Goal: Information Seeking & Learning: Find contact information

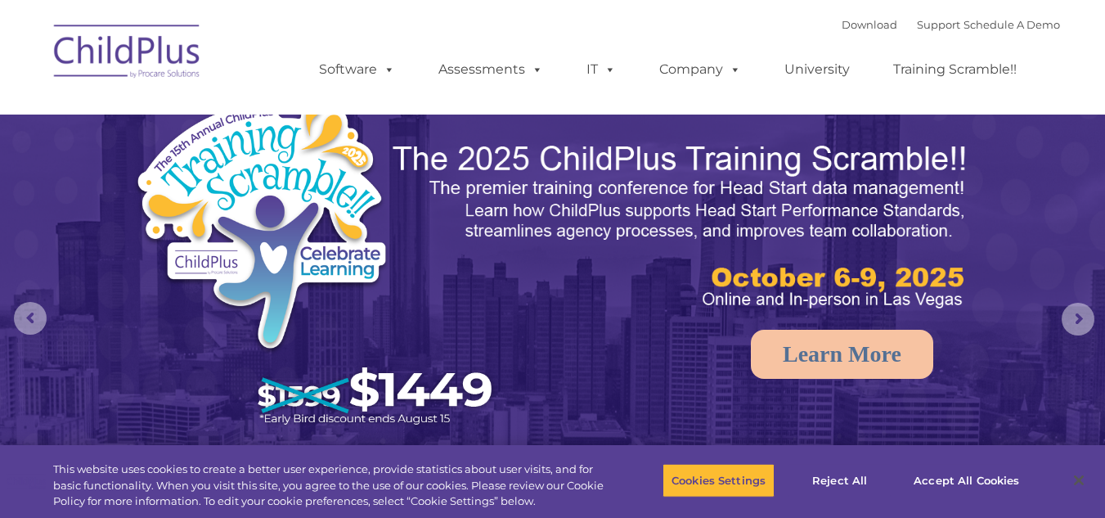
select select "MEDIUM"
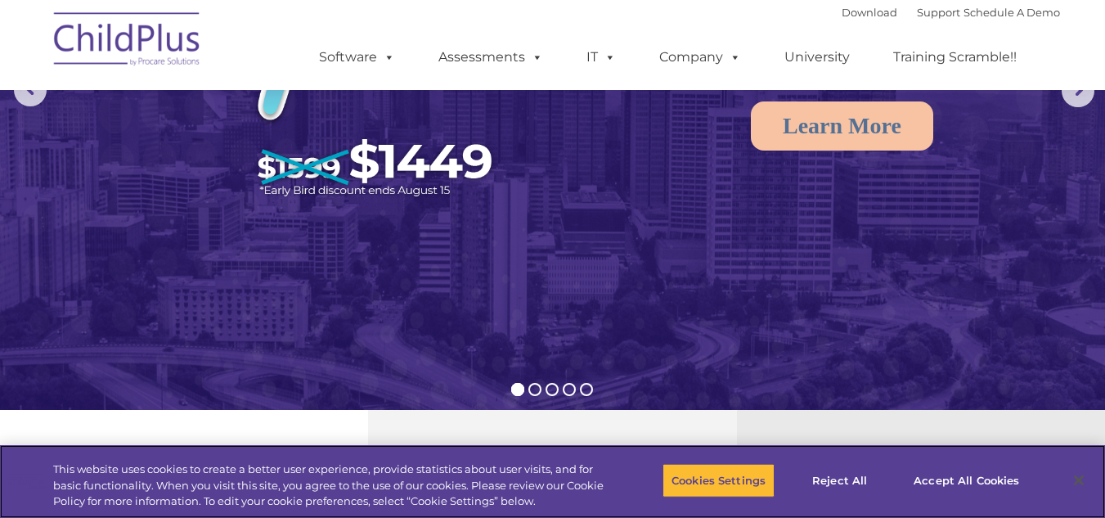
scroll to position [310, 0]
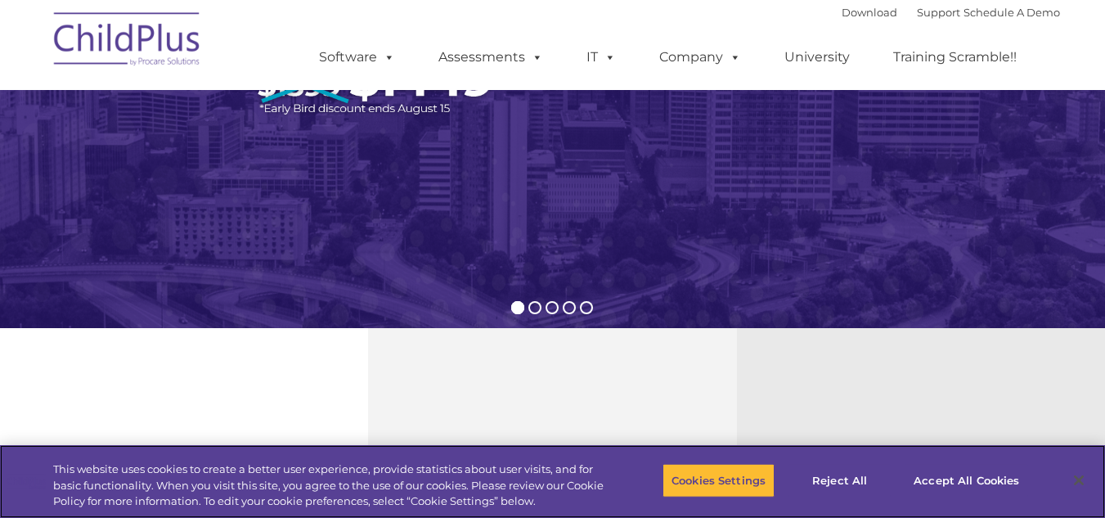
type input ""
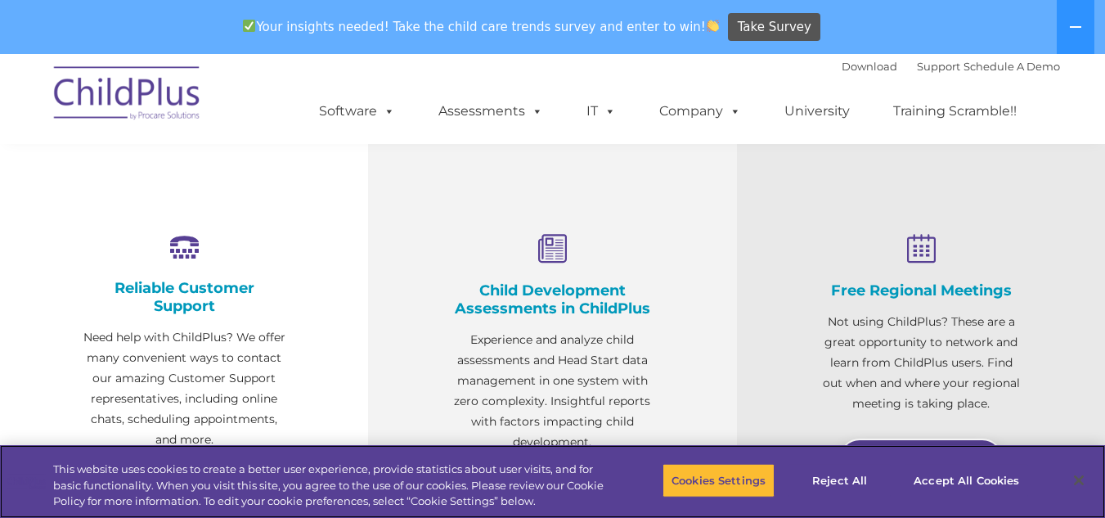
scroll to position [0, 0]
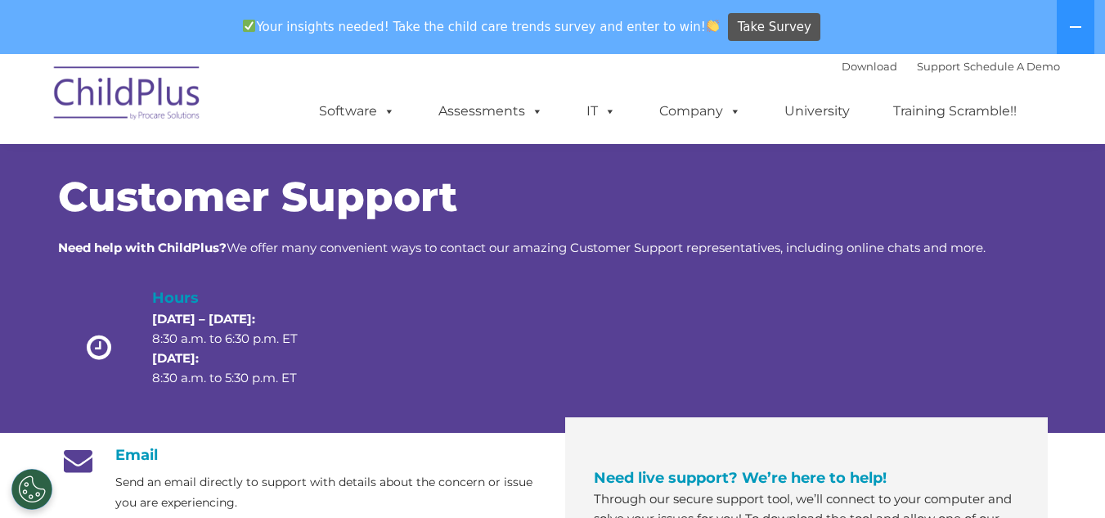
scroll to position [214, 0]
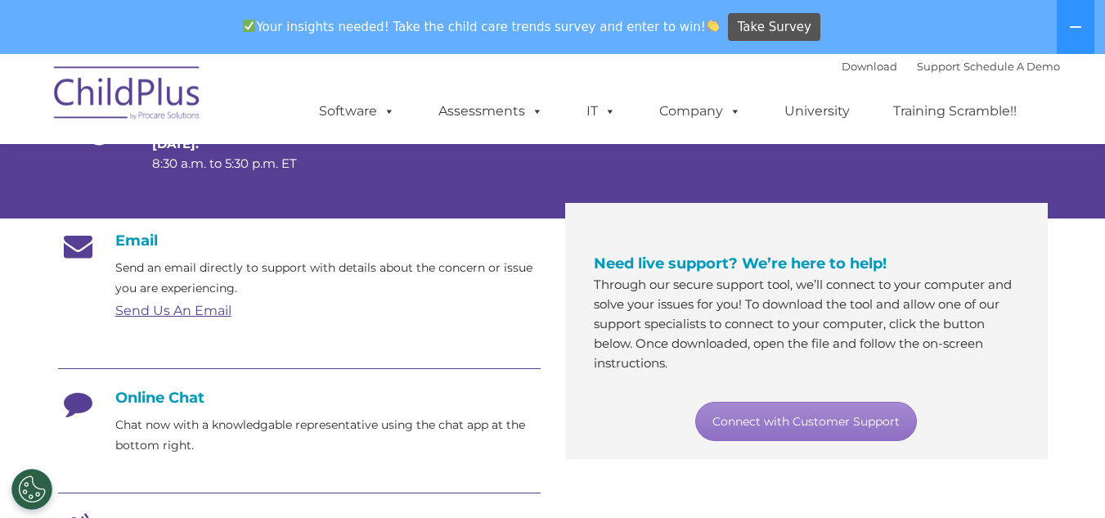
click at [83, 398] on icon at bounding box center [78, 408] width 41 height 41
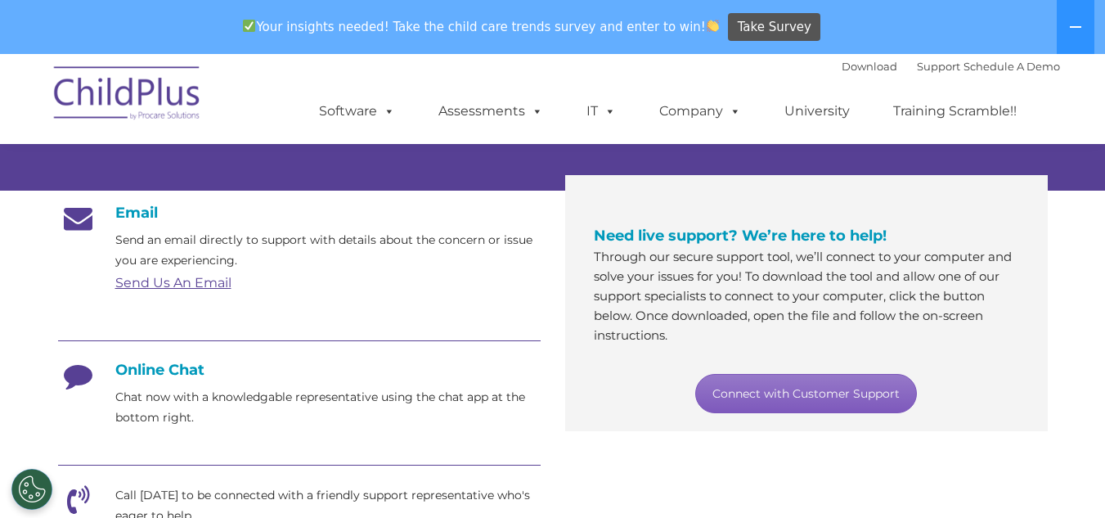
scroll to position [238, 0]
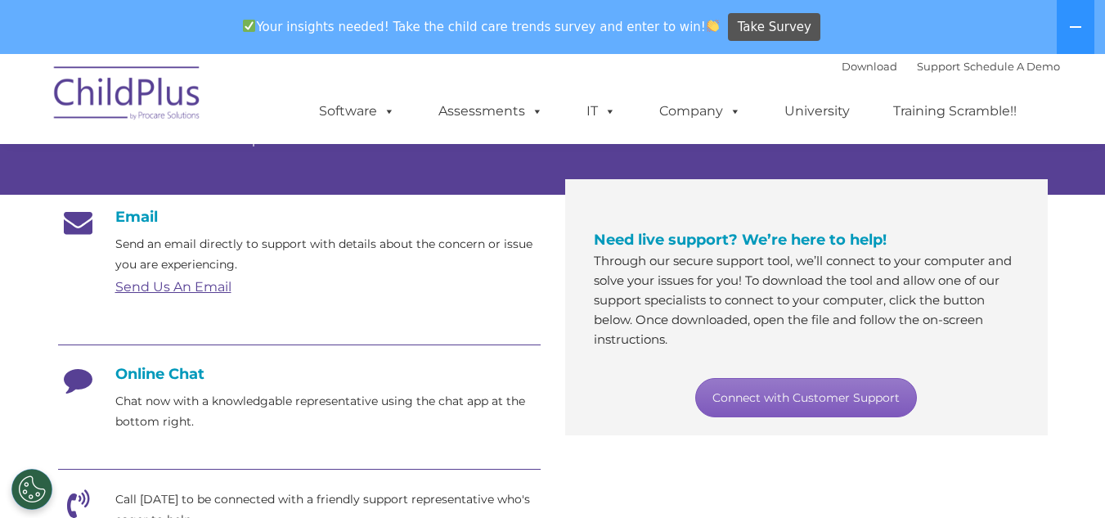
click at [787, 413] on link "Connect with Customer Support" at bounding box center [806, 397] width 222 height 39
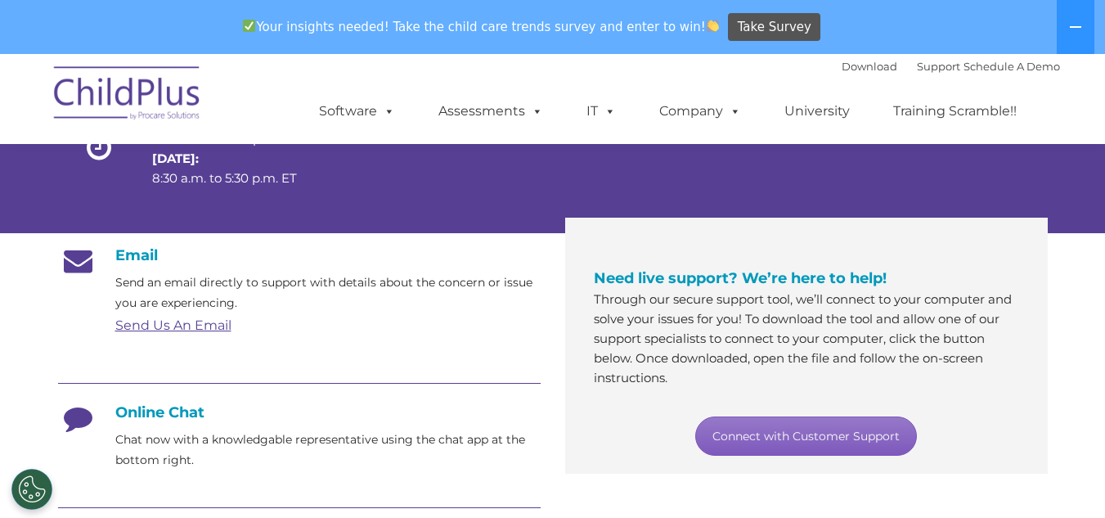
scroll to position [208, 0]
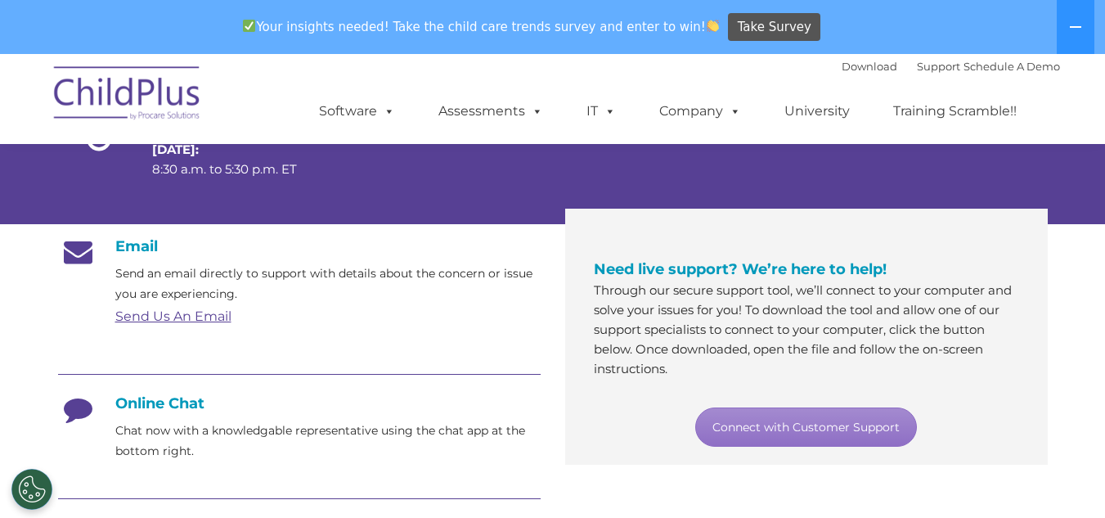
click at [76, 405] on icon at bounding box center [78, 414] width 41 height 41
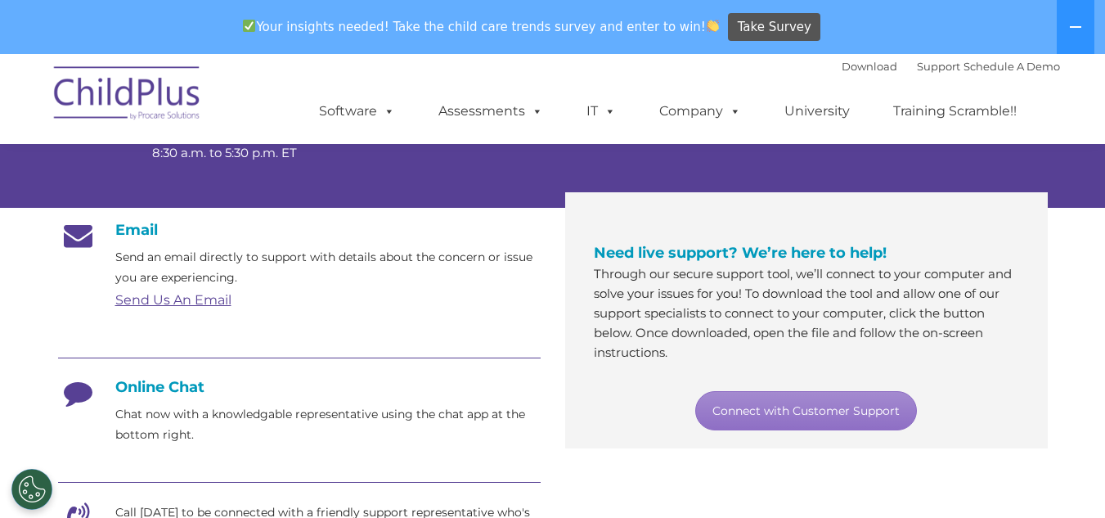
scroll to position [221, 0]
